Goal: Task Accomplishment & Management: Use online tool/utility

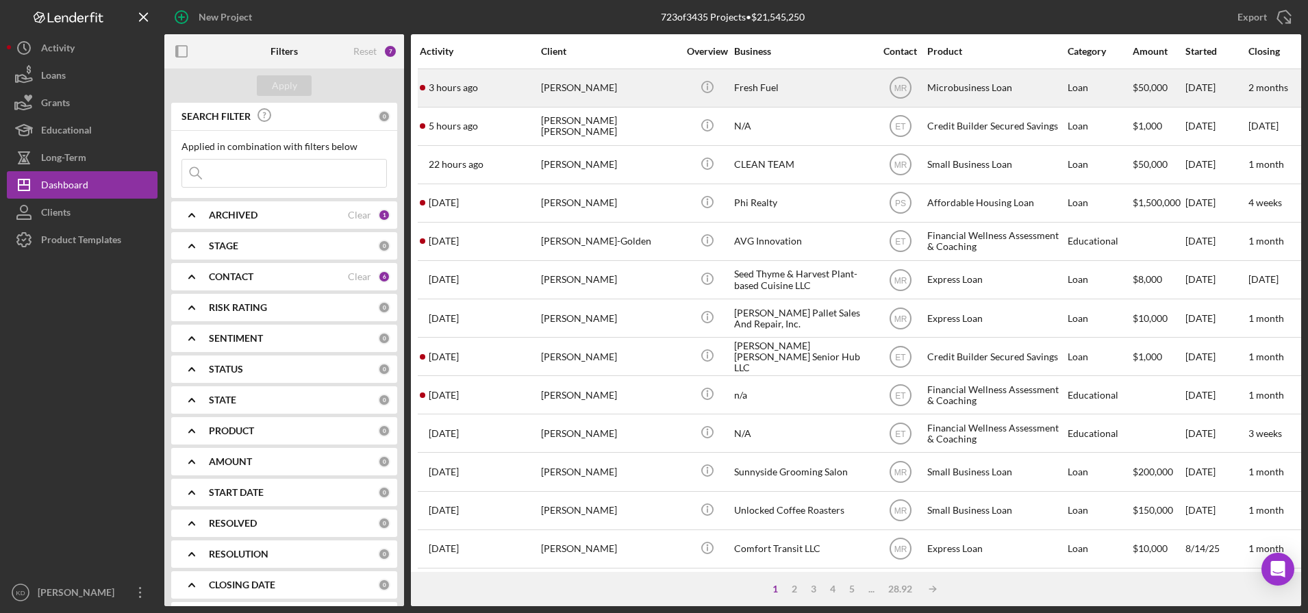
click at [560, 88] on div "[PERSON_NAME]" at bounding box center [609, 88] width 137 height 36
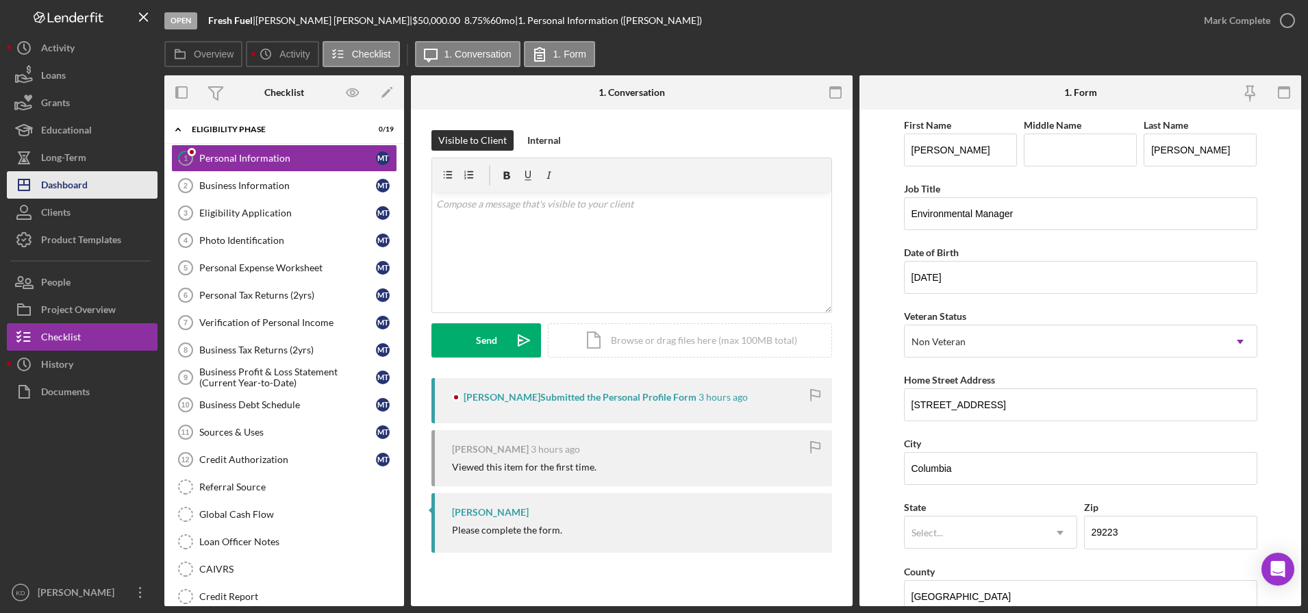
click at [72, 188] on div "Dashboard" at bounding box center [64, 186] width 47 height 31
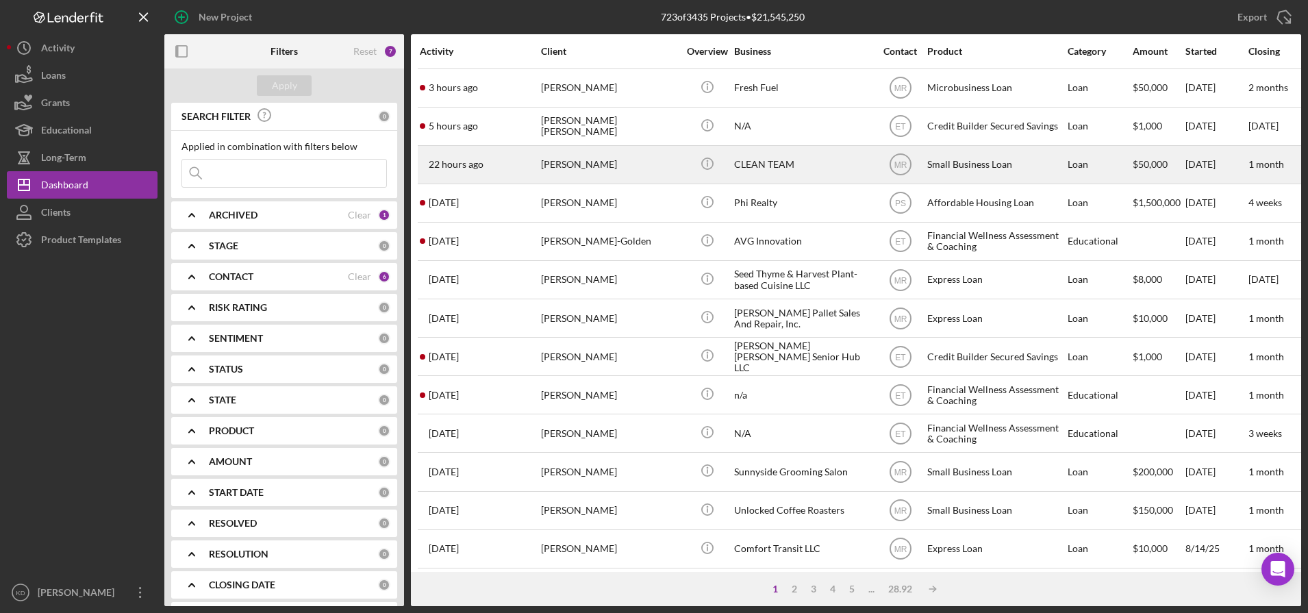
click at [608, 162] on div "[PERSON_NAME]" at bounding box center [609, 165] width 137 height 36
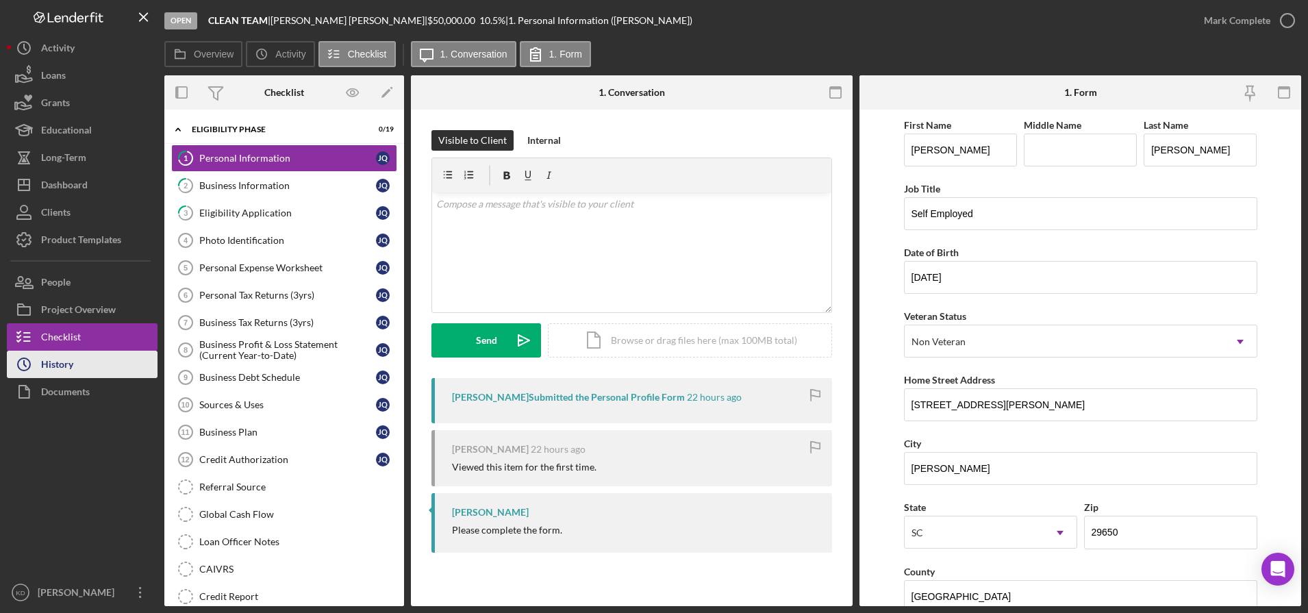
click at [86, 366] on button "Icon/History History" at bounding box center [82, 364] width 151 height 27
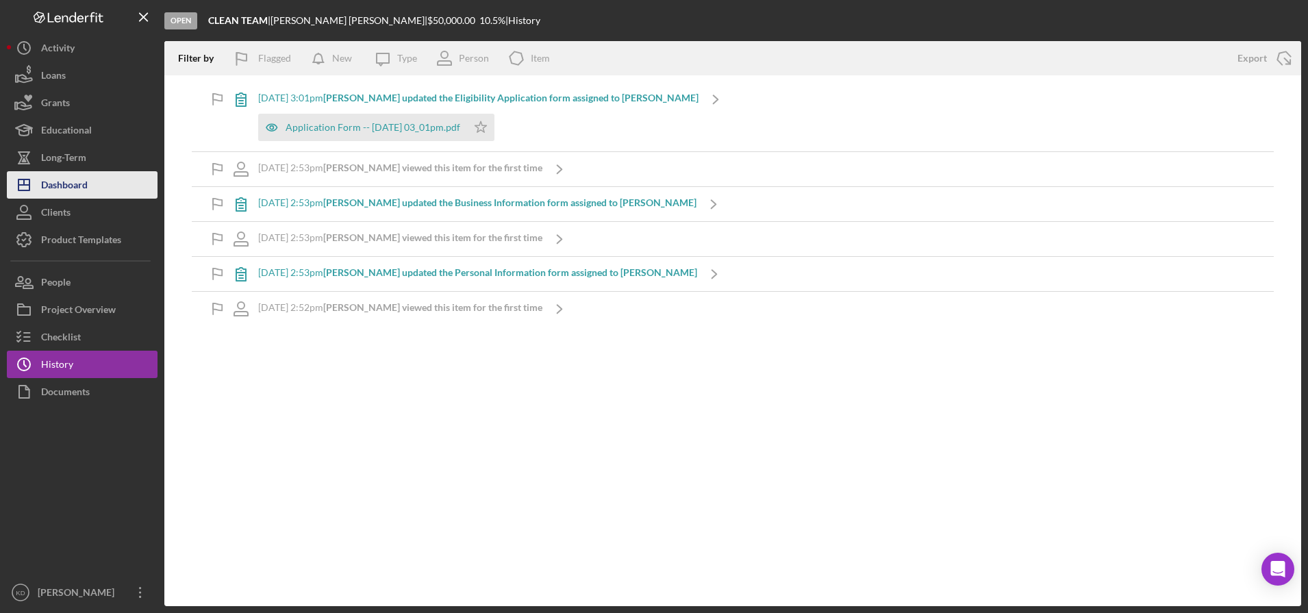
click at [79, 187] on div "Dashboard" at bounding box center [64, 186] width 47 height 31
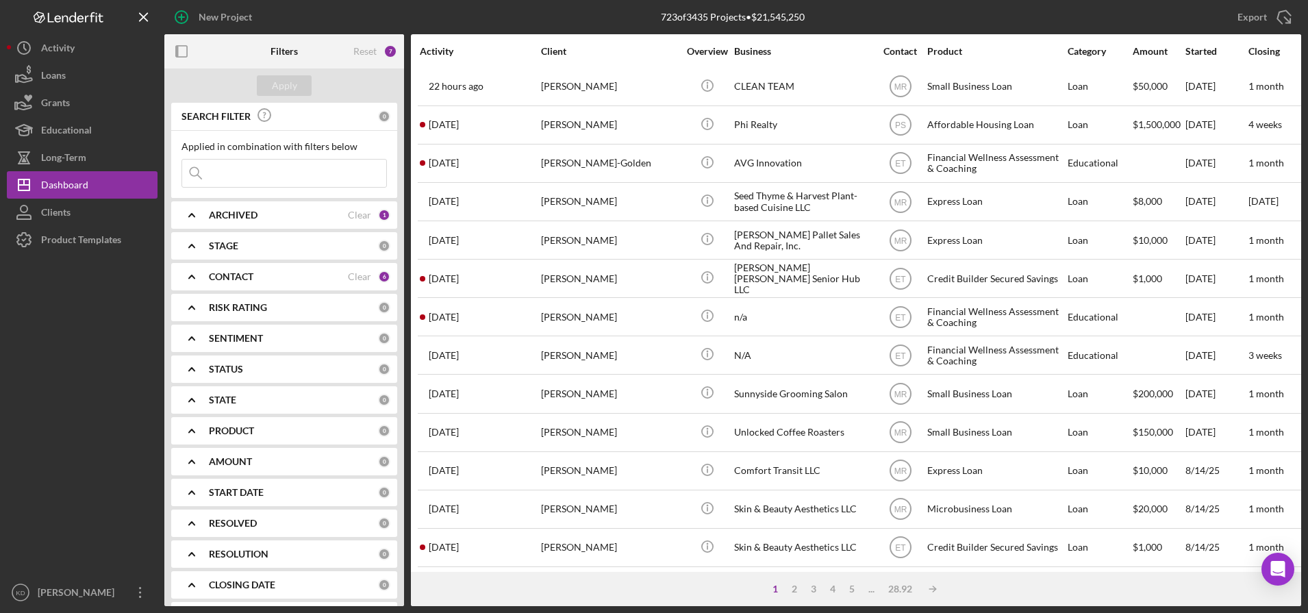
scroll to position [92, 0]
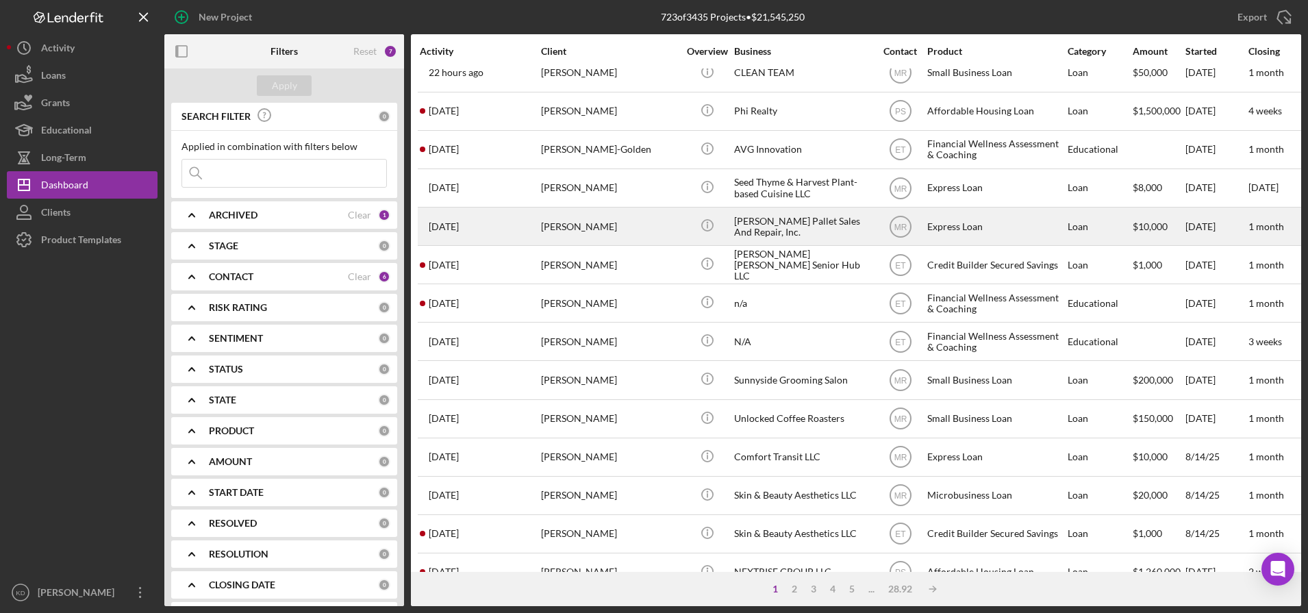
click at [787, 233] on div "[PERSON_NAME] Pallet Sales And Repair, Inc." at bounding box center [802, 226] width 137 height 36
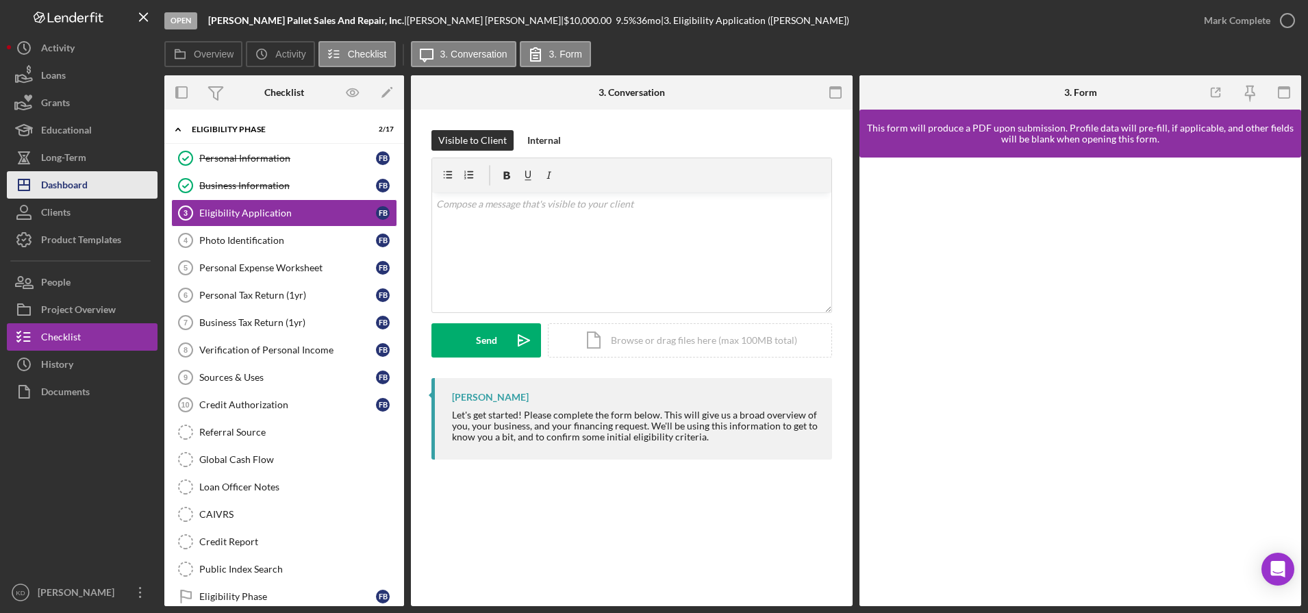
click at [92, 196] on button "Icon/Dashboard Dashboard" at bounding box center [82, 184] width 151 height 27
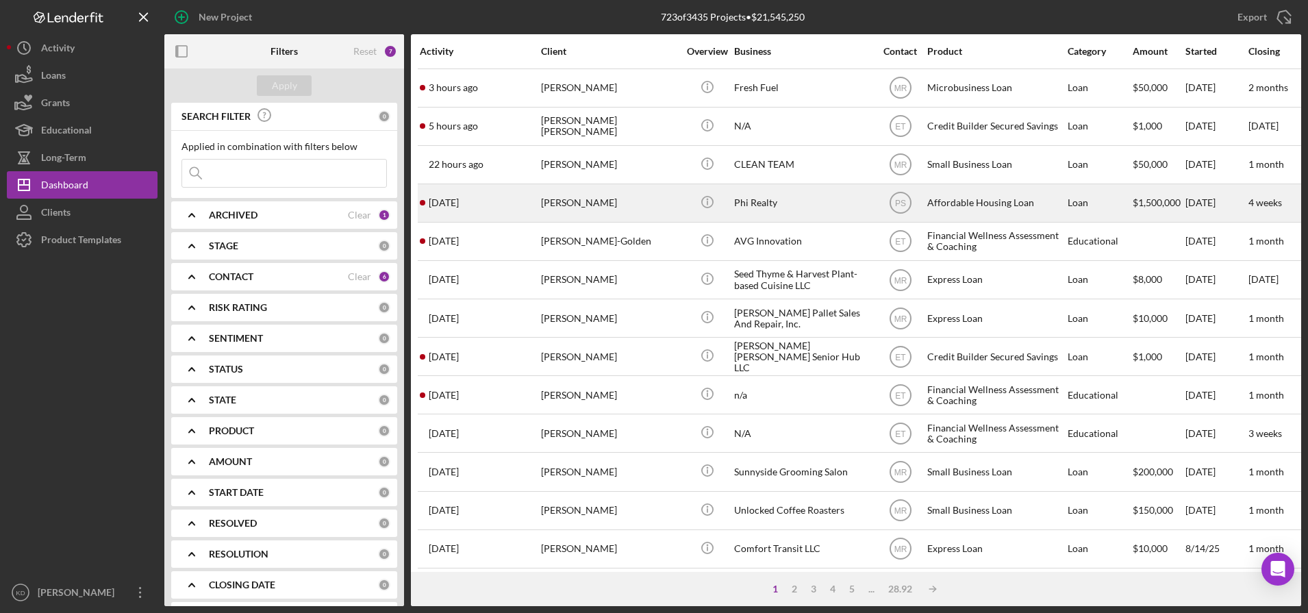
click at [612, 205] on div "[PERSON_NAME]" at bounding box center [609, 203] width 137 height 36
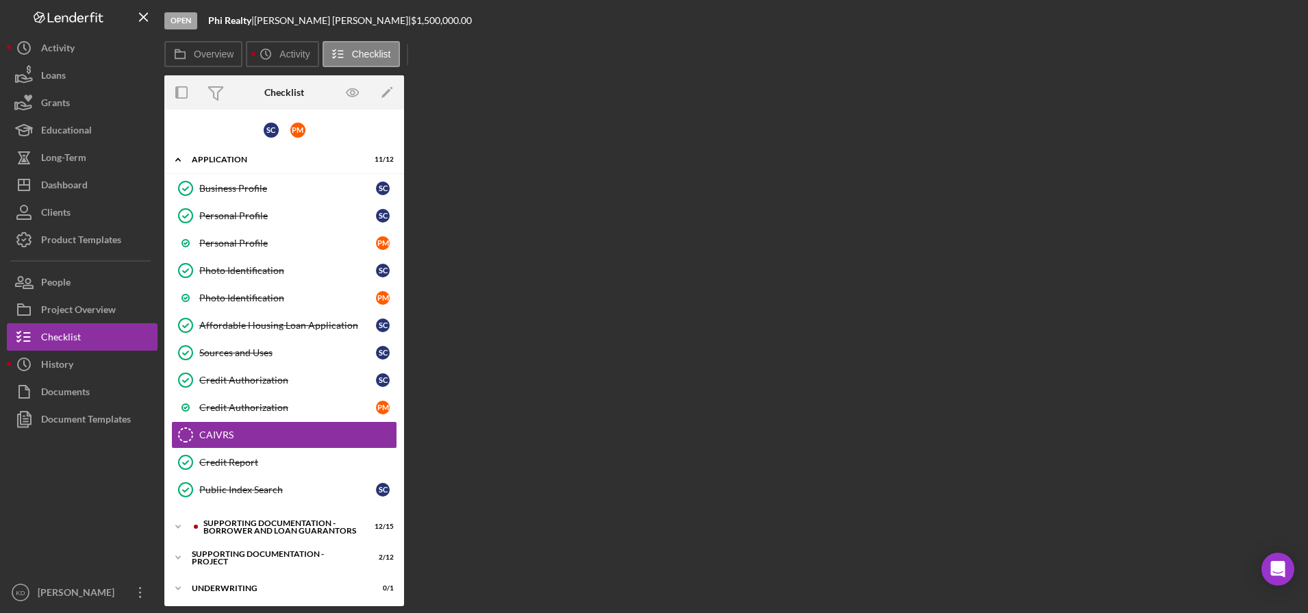
scroll to position [34, 0]
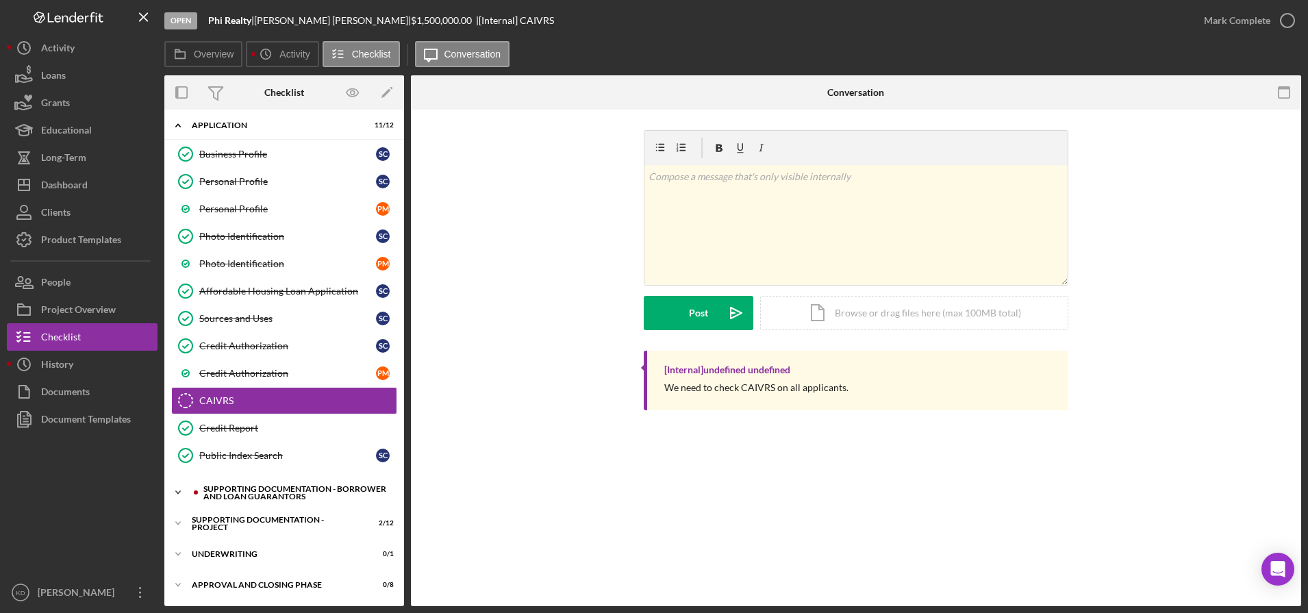
click at [262, 496] on div "Supporting Documentation - Borrower and Loan Guarantors" at bounding box center [295, 493] width 184 height 16
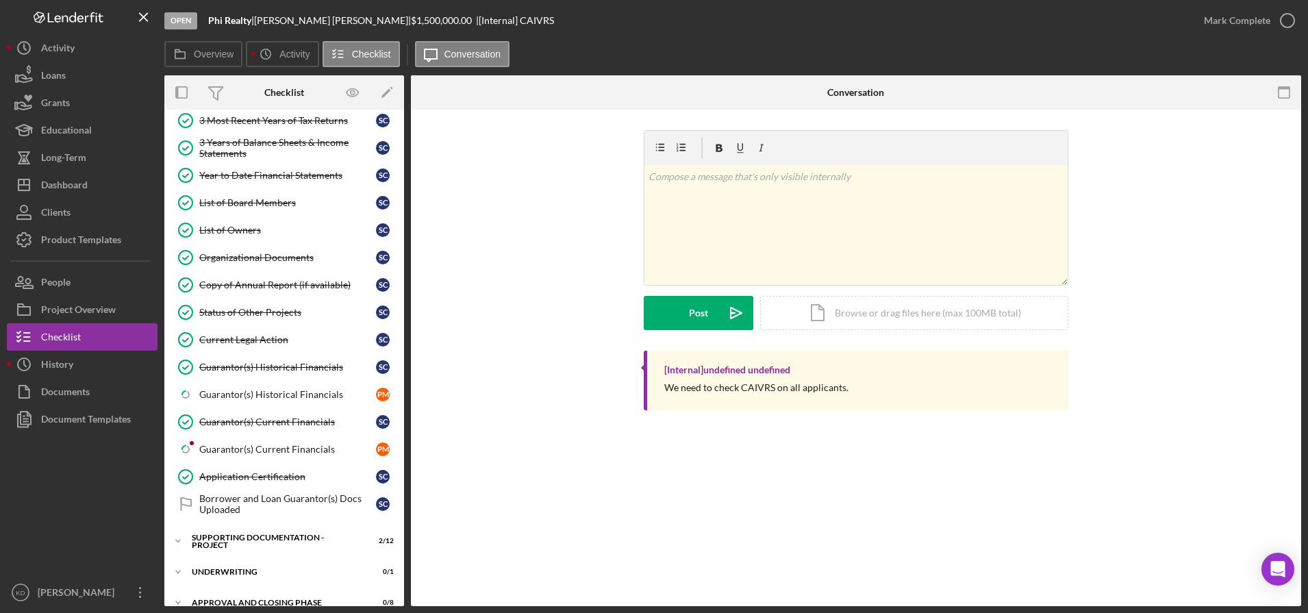
scroll to position [453, 0]
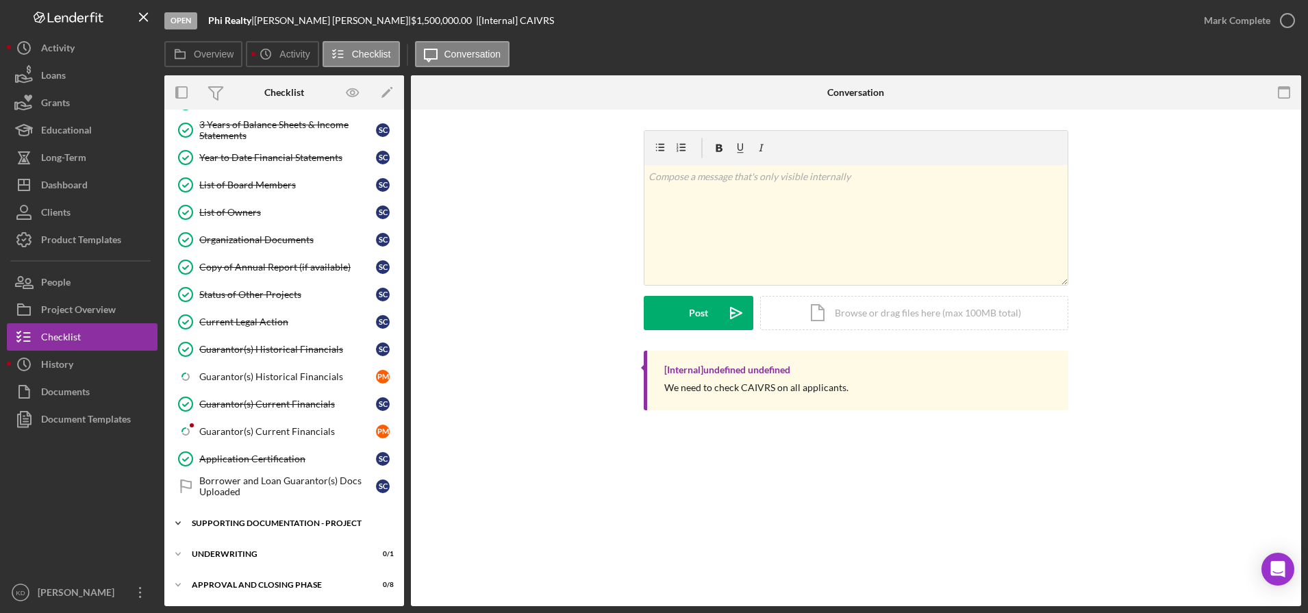
click at [284, 518] on div "Icon/Expander Supporting Documentation - Project 2 / 12" at bounding box center [284, 522] width 240 height 27
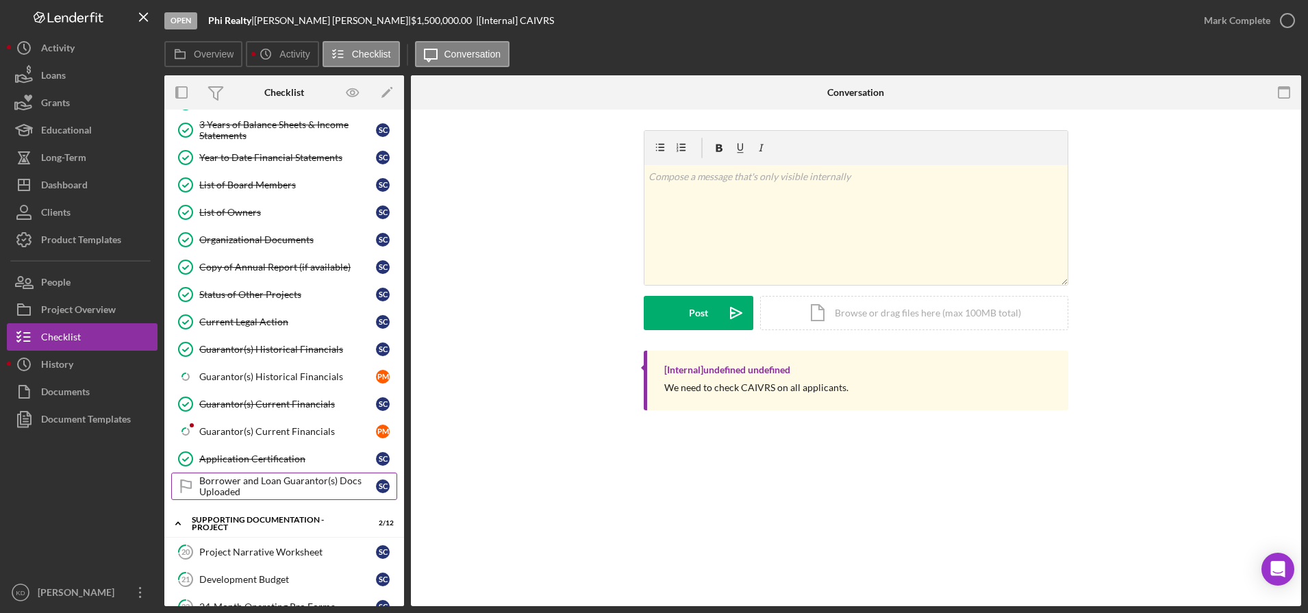
scroll to position [672, 0]
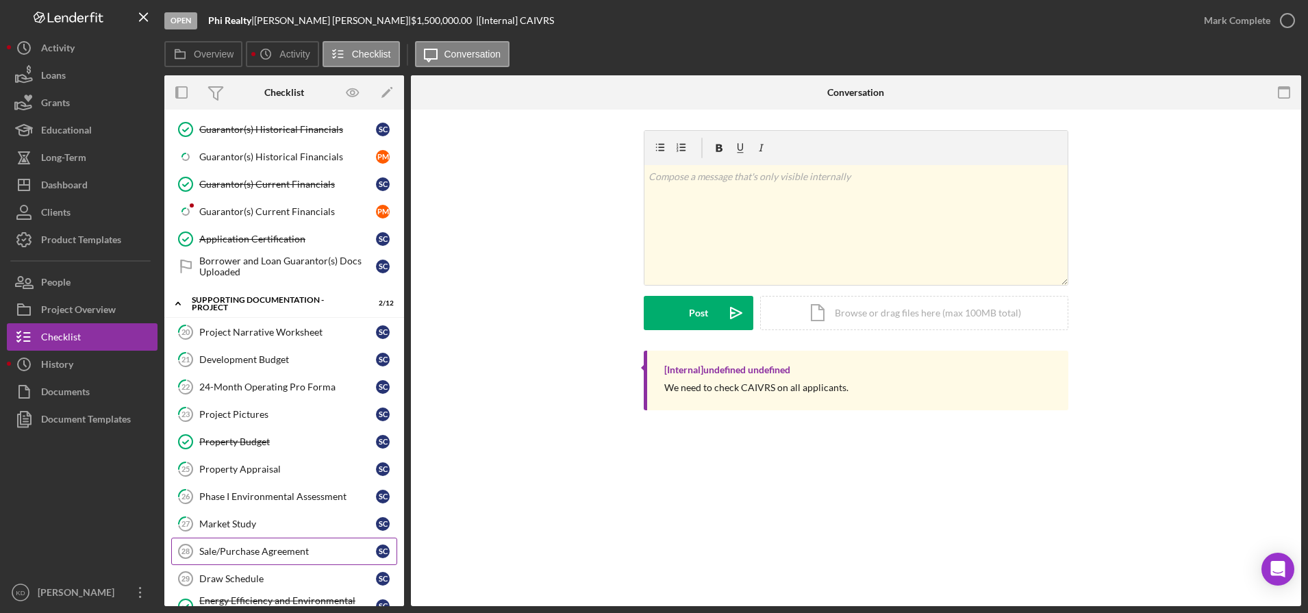
click at [252, 538] on link "Sale/Purchase Agreement 28 Sale/Purchase Agreement S C" at bounding box center [284, 551] width 226 height 27
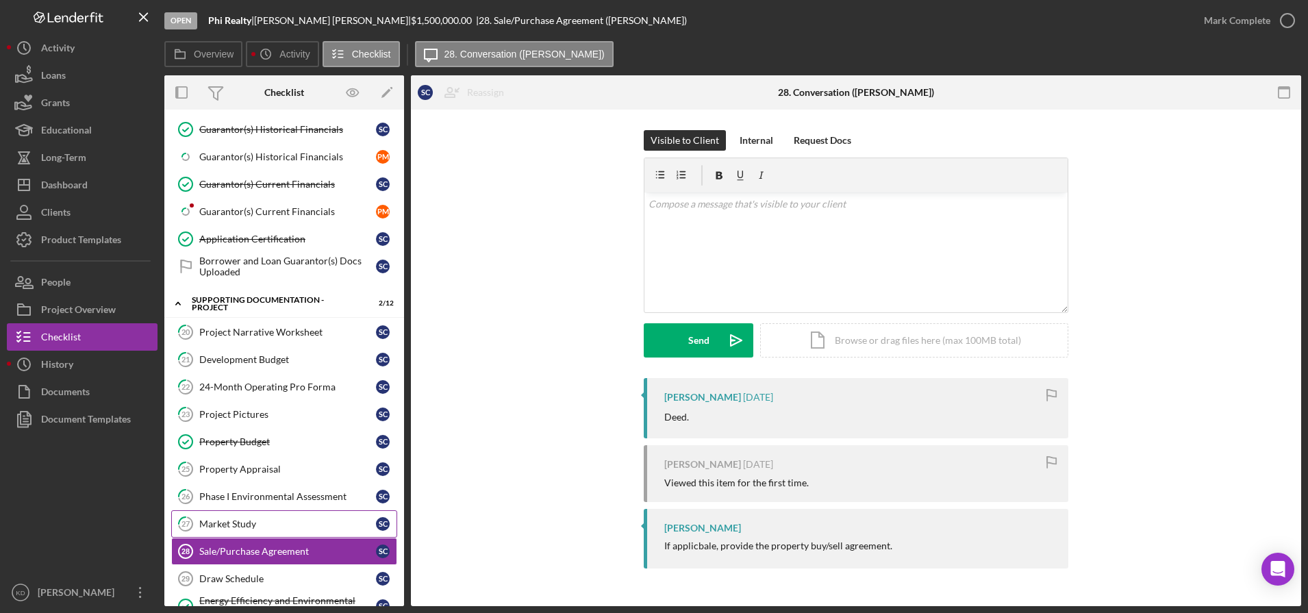
click at [249, 527] on div "Market Study" at bounding box center [287, 523] width 177 height 11
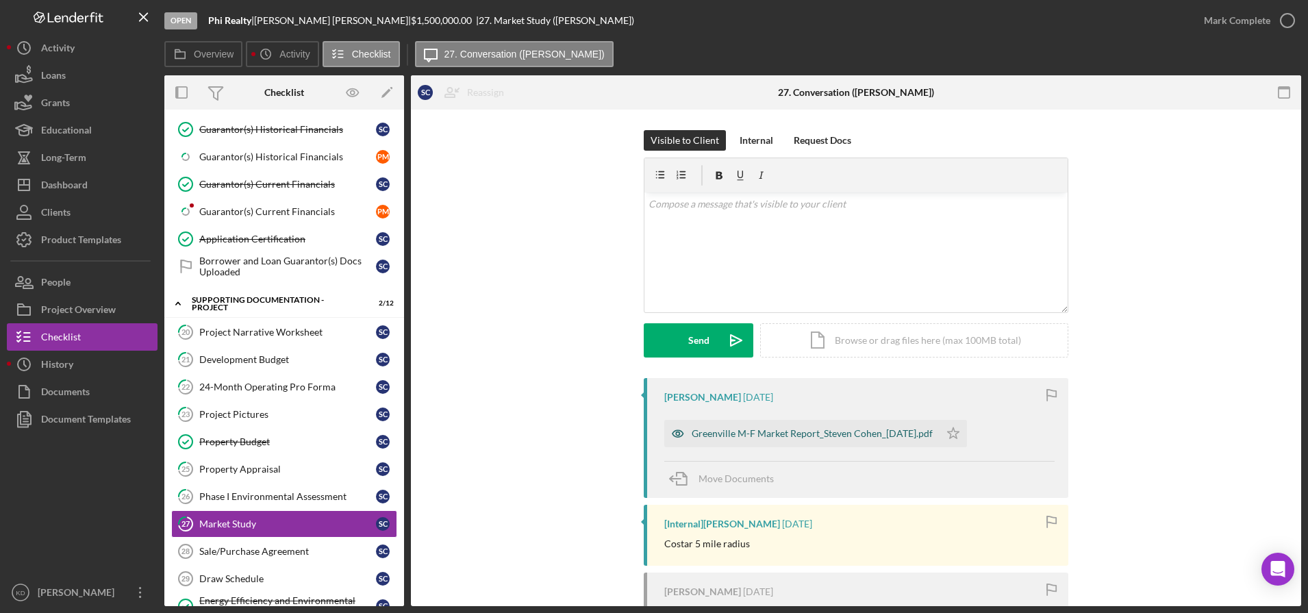
click at [718, 436] on div "Greenville M-F Market Report_Steven Cohen_[DATE].pdf" at bounding box center [812, 433] width 241 height 11
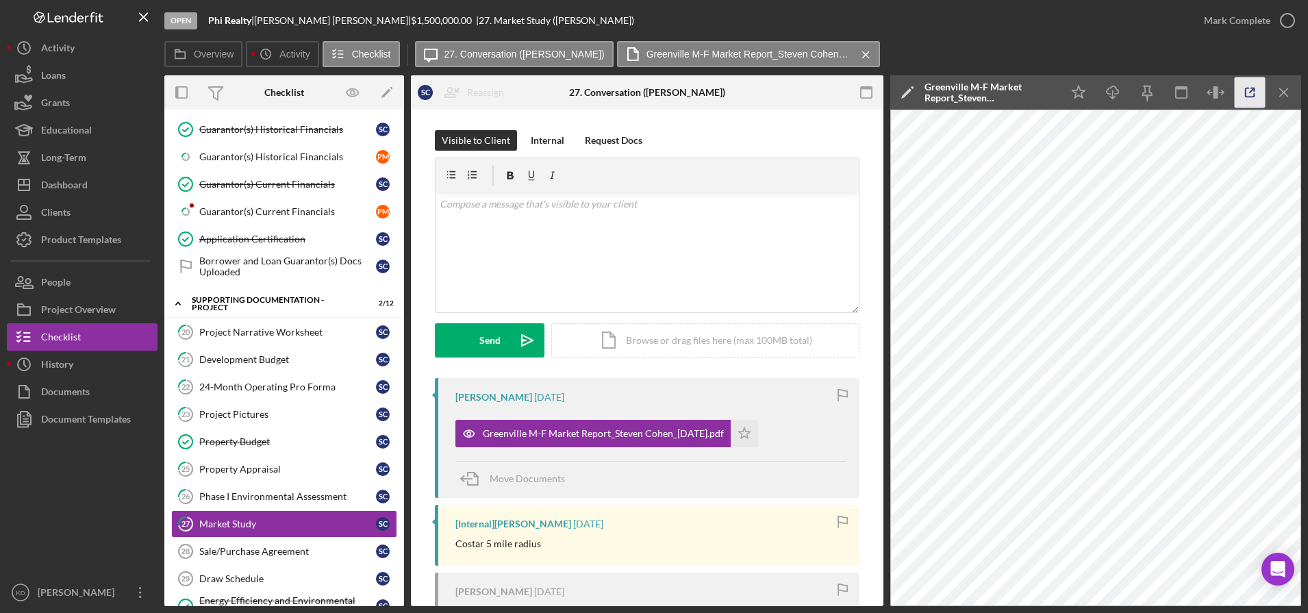
click at [1252, 97] on icon "button" at bounding box center [1250, 92] width 9 height 9
